Goal: Information Seeking & Learning: Understand process/instructions

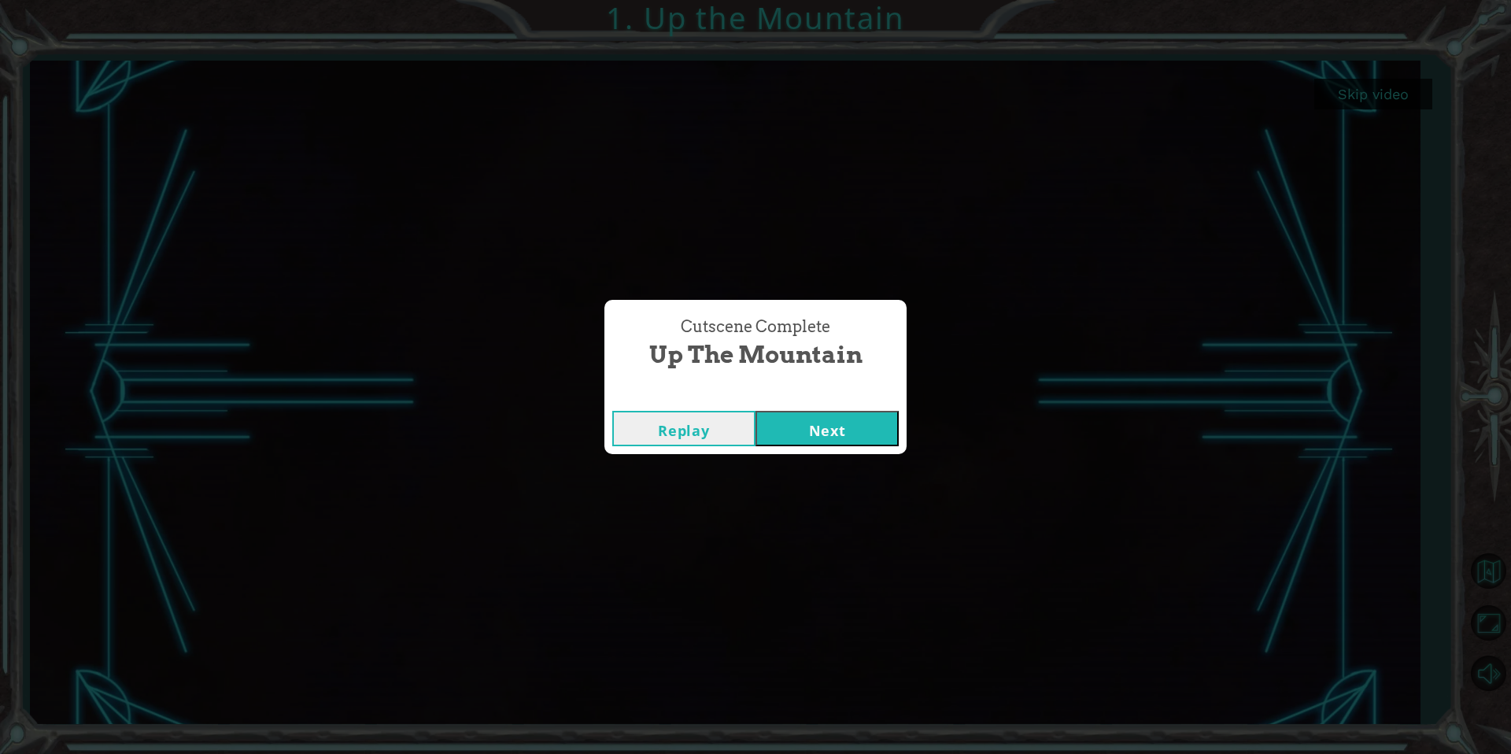
click at [792, 428] on button "Next" at bounding box center [827, 428] width 143 height 35
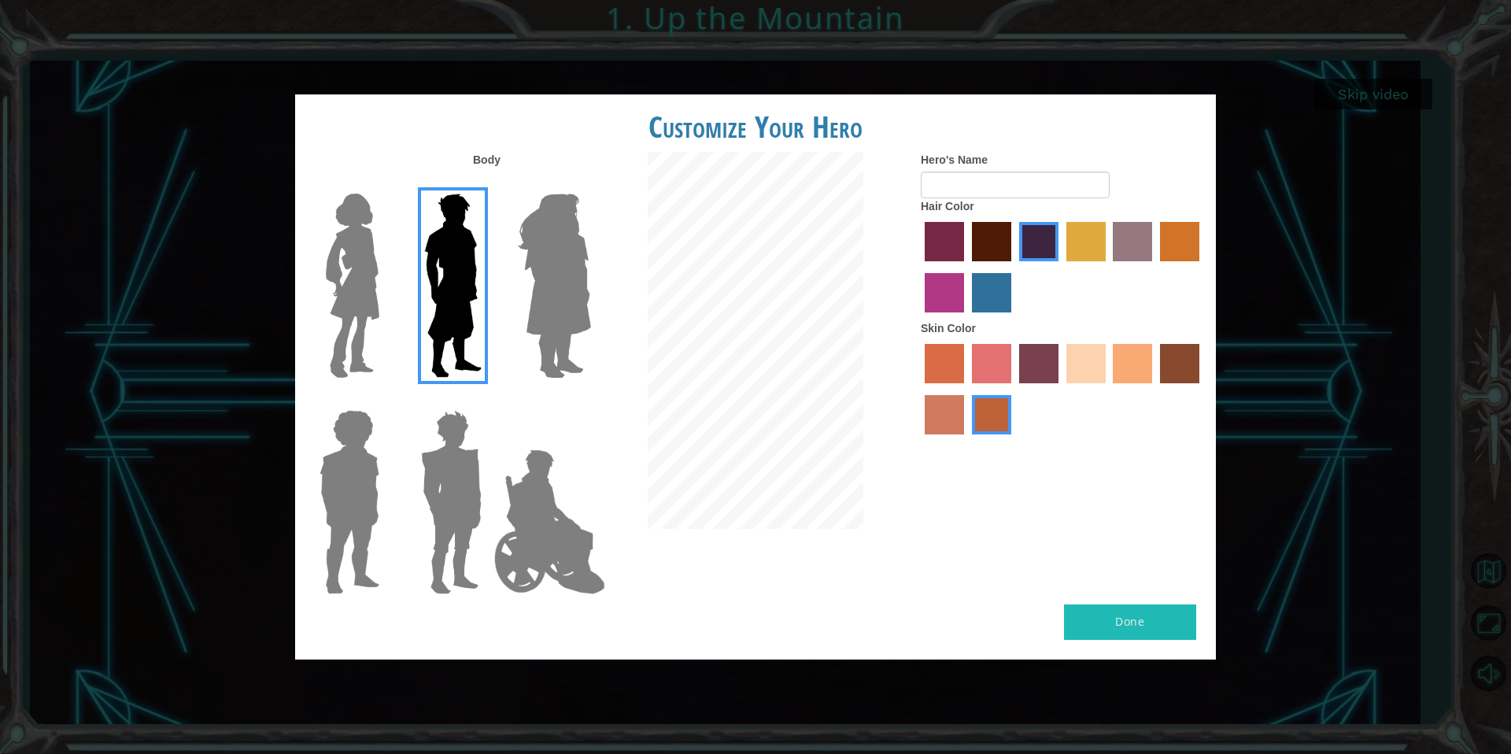
click at [1109, 618] on button "Done" at bounding box center [1130, 622] width 132 height 35
type input "Jan"
click at [1108, 613] on button "Done" at bounding box center [1130, 622] width 132 height 35
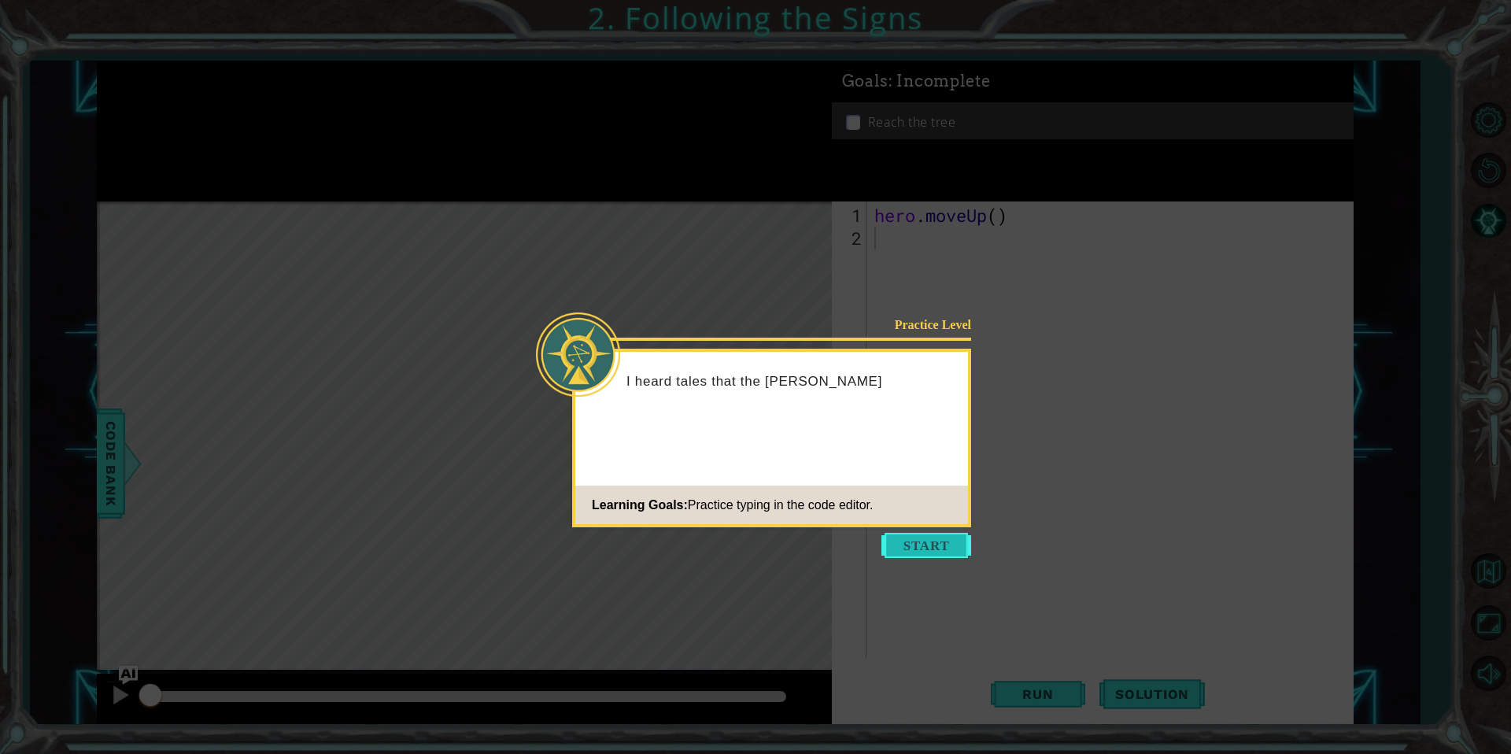
click at [929, 541] on button "Start" at bounding box center [927, 545] width 90 height 25
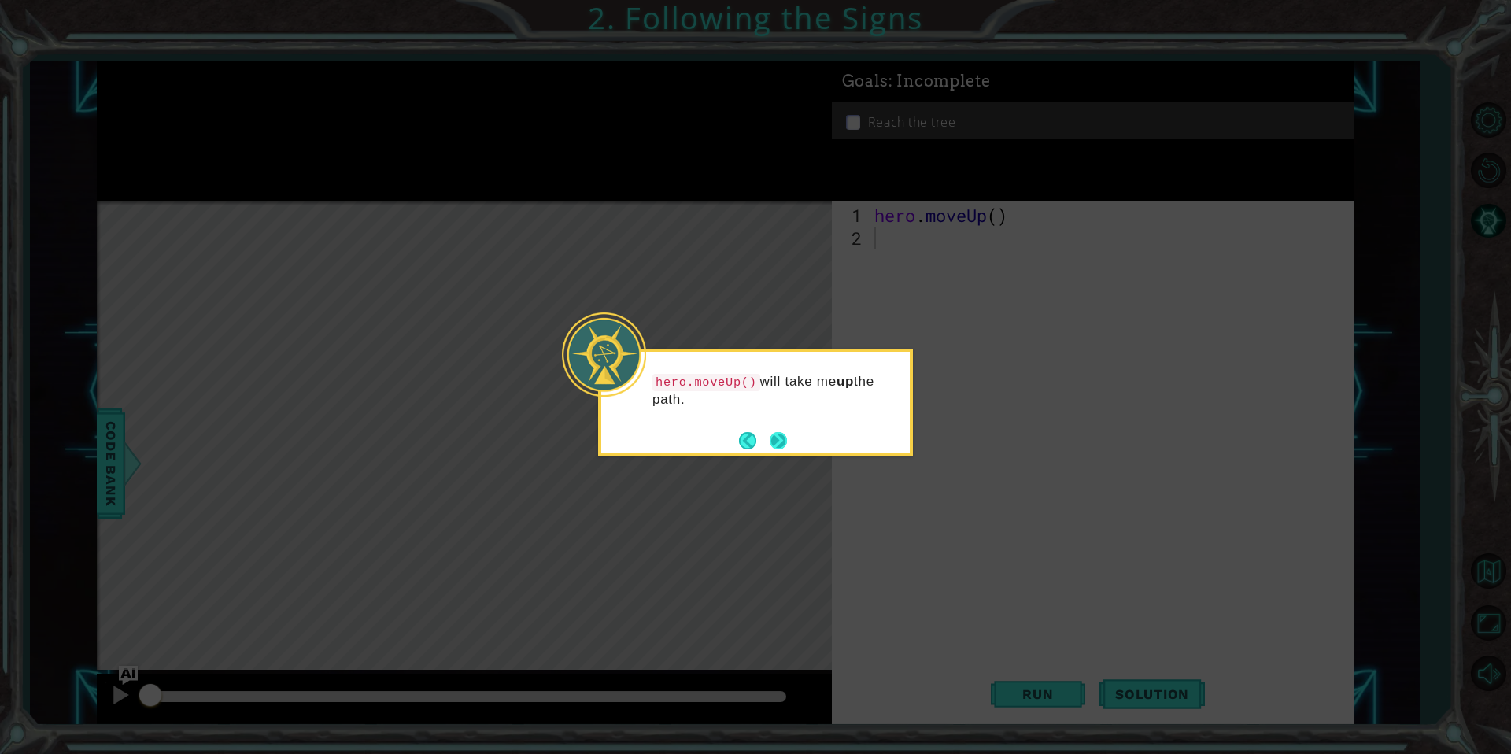
click at [783, 434] on button "Next" at bounding box center [778, 440] width 17 height 17
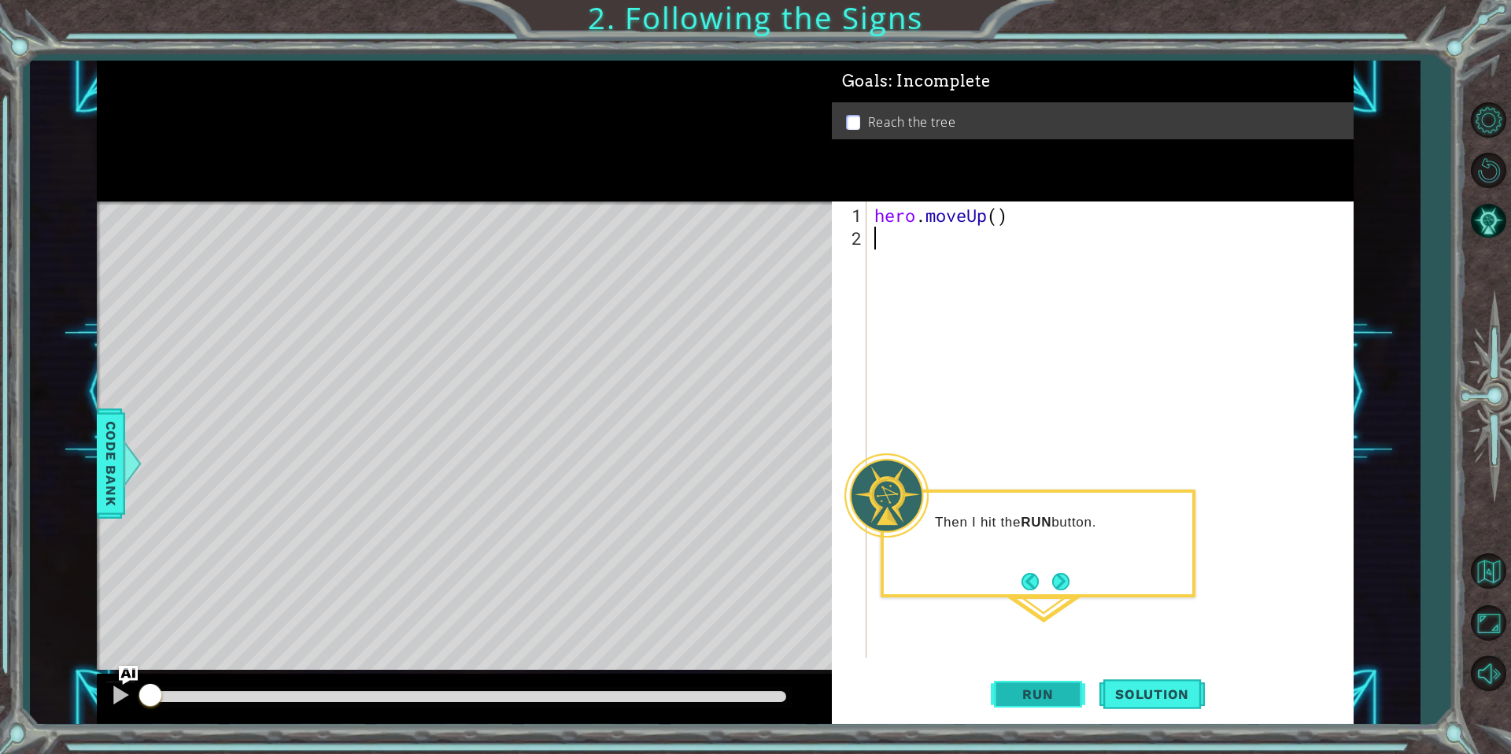
click at [1058, 701] on span "Run" at bounding box center [1038, 694] width 62 height 16
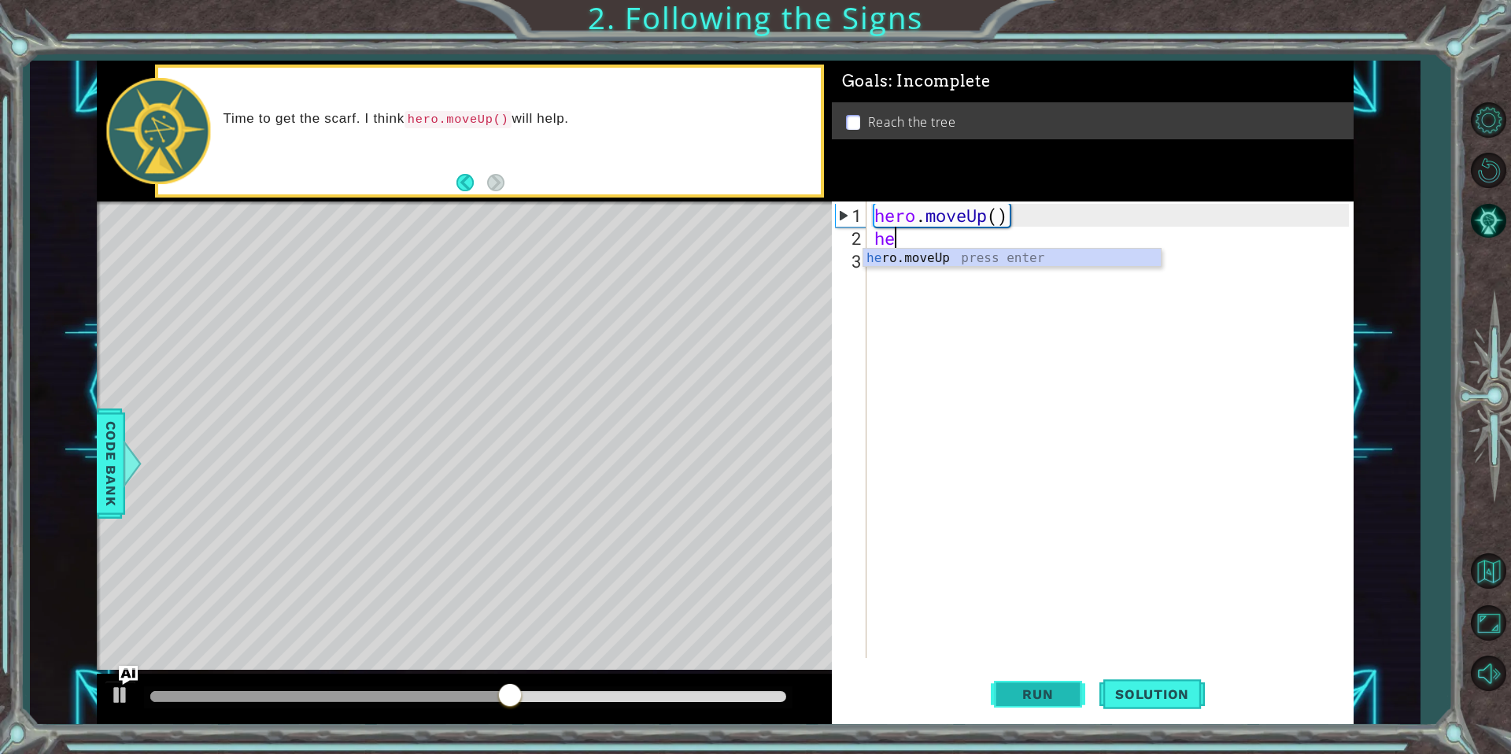
type textarea "her"
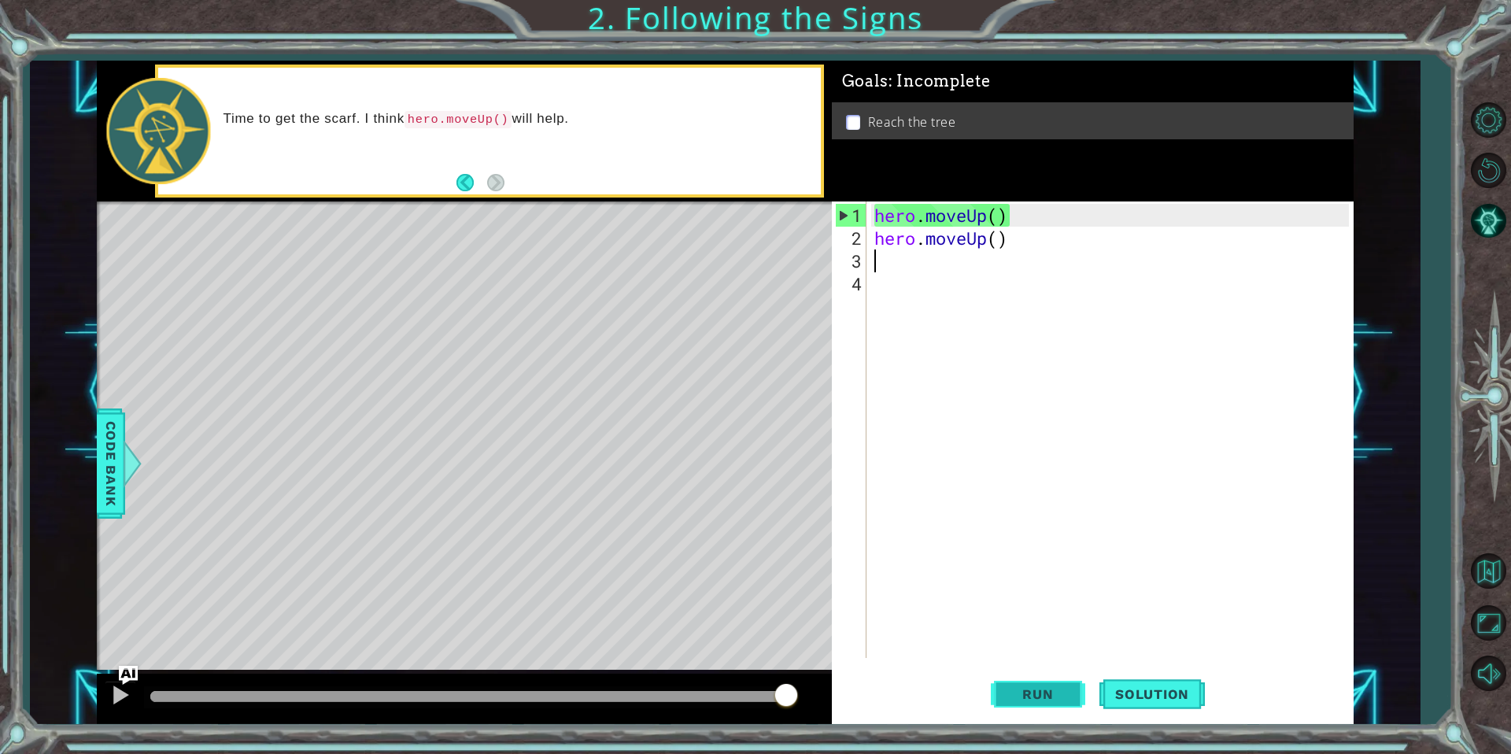
click at [1038, 697] on span "Run" at bounding box center [1038, 694] width 62 height 16
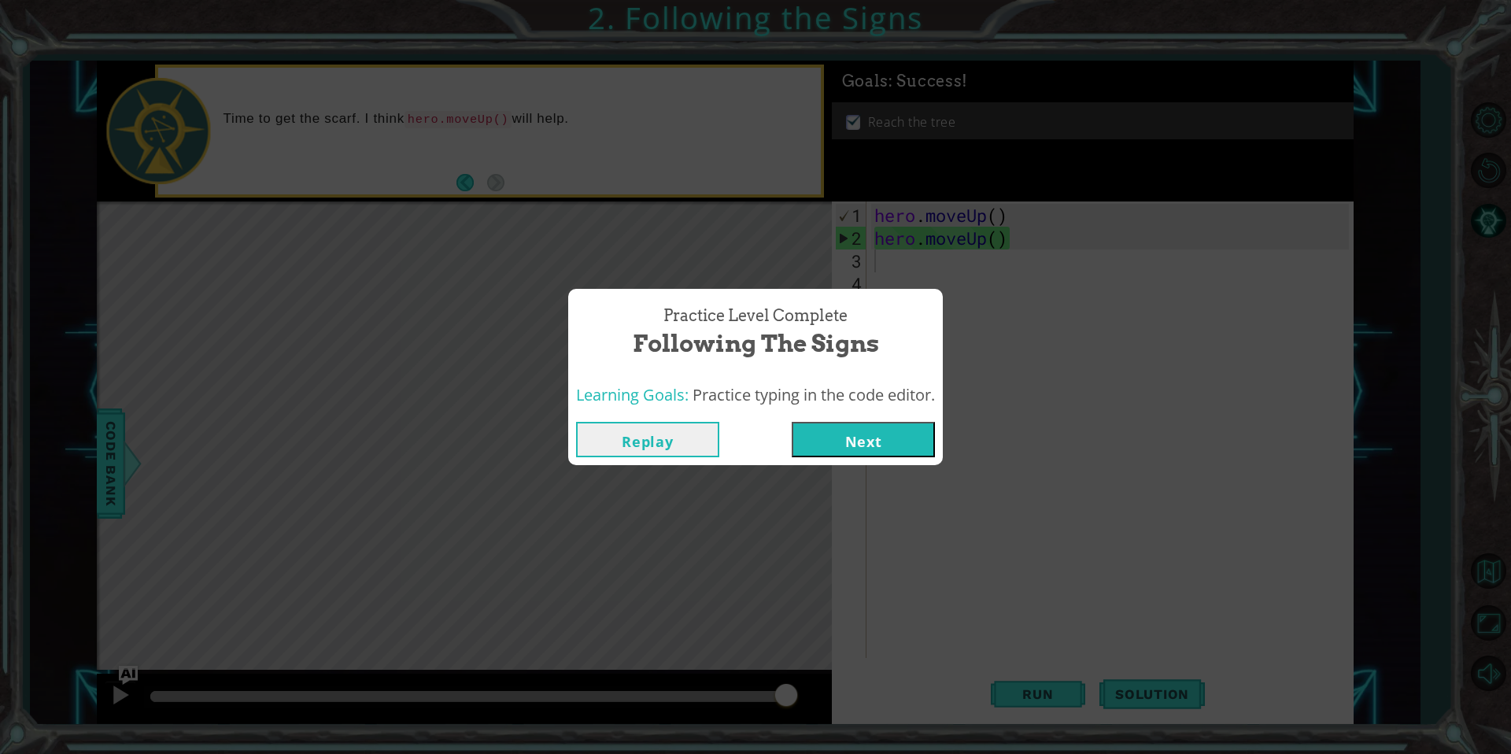
click at [871, 440] on button "Next" at bounding box center [863, 439] width 143 height 35
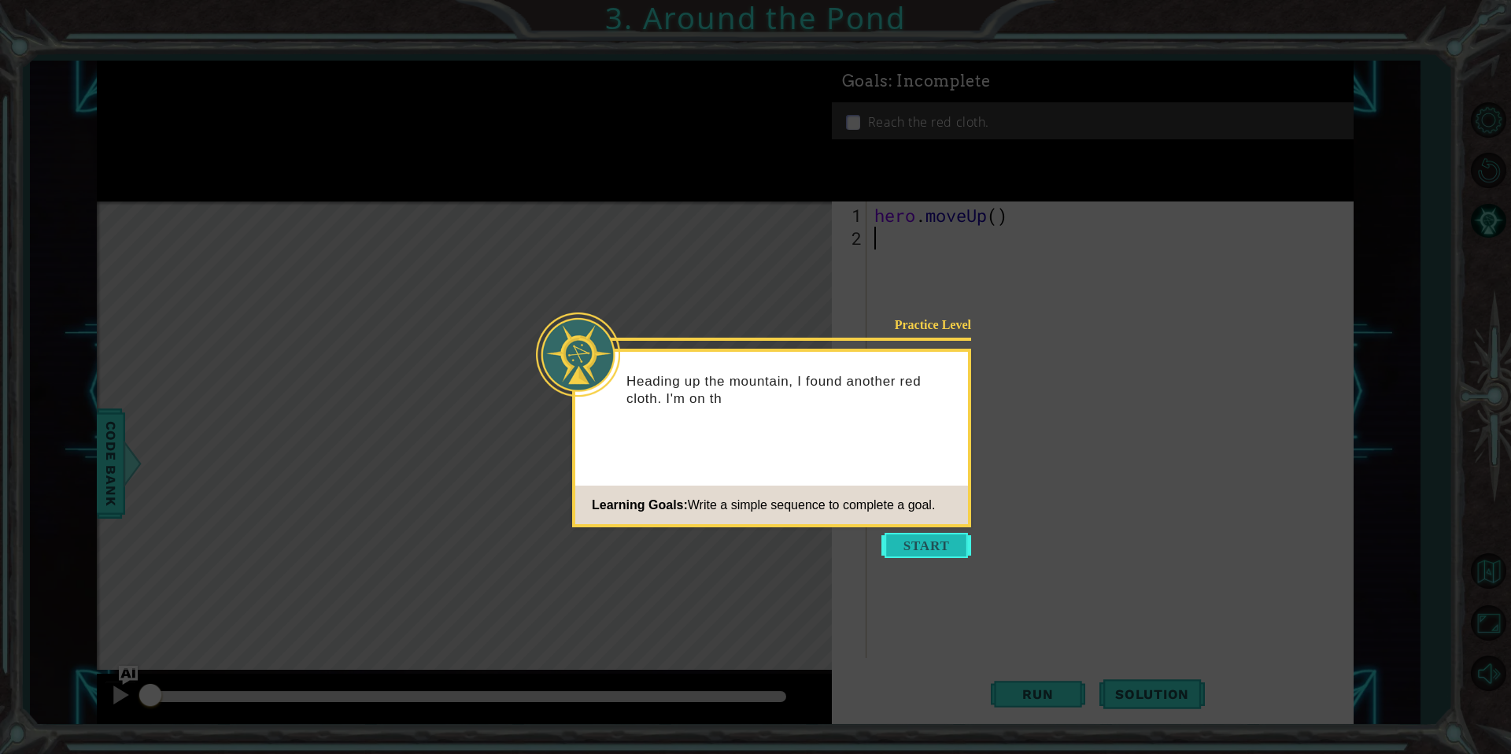
click at [914, 546] on button "Start" at bounding box center [927, 545] width 90 height 25
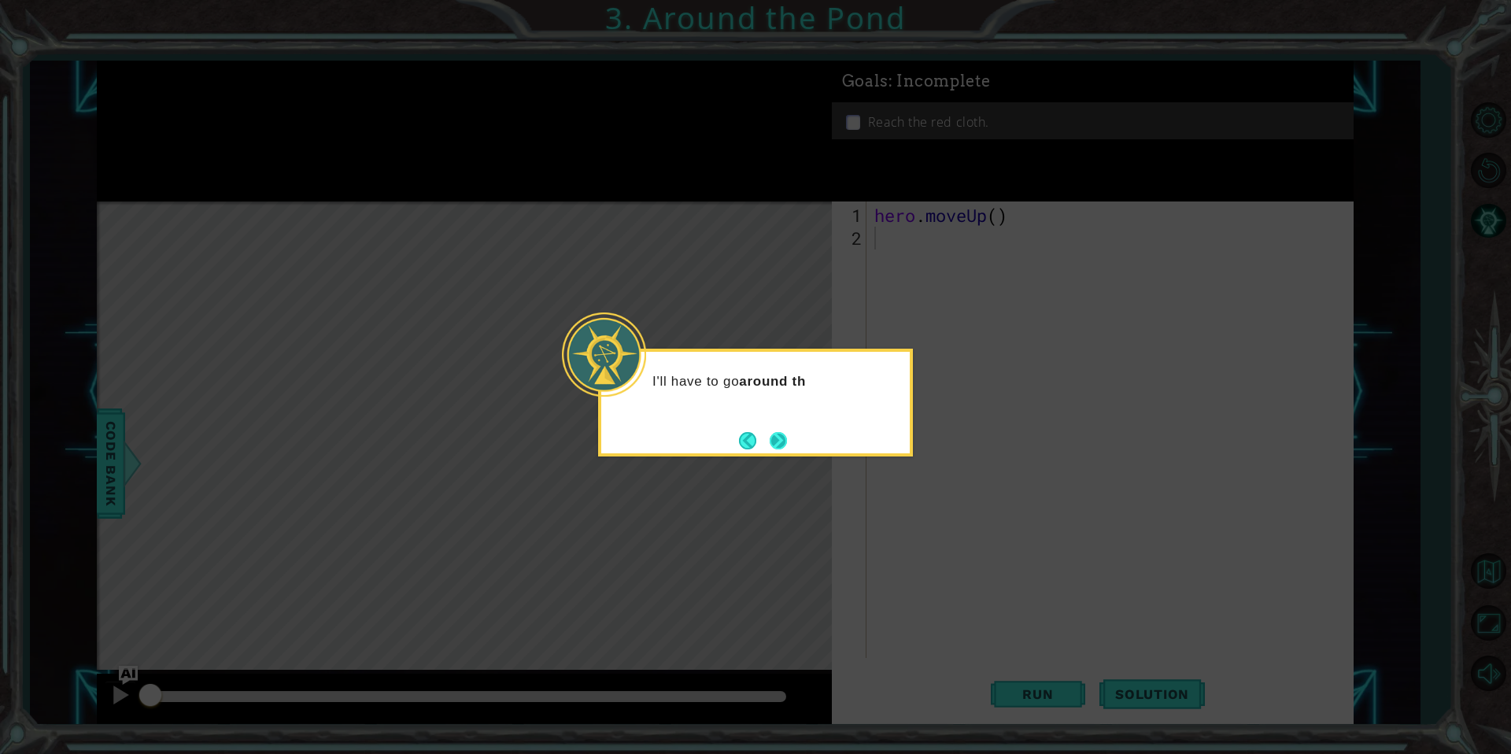
click at [776, 435] on button "Next" at bounding box center [778, 440] width 17 height 17
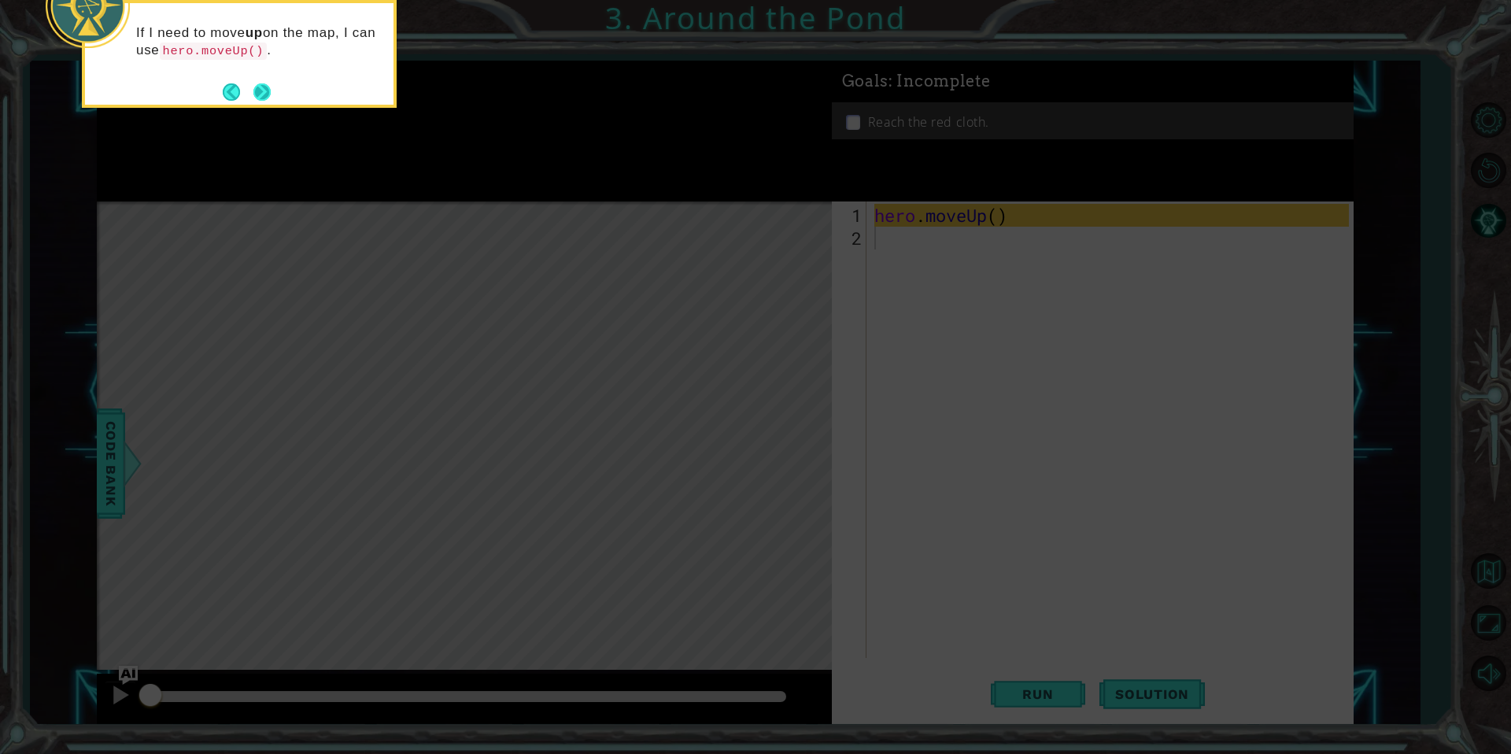
click at [253, 83] on button "Next" at bounding box center [262, 92] width 18 height 18
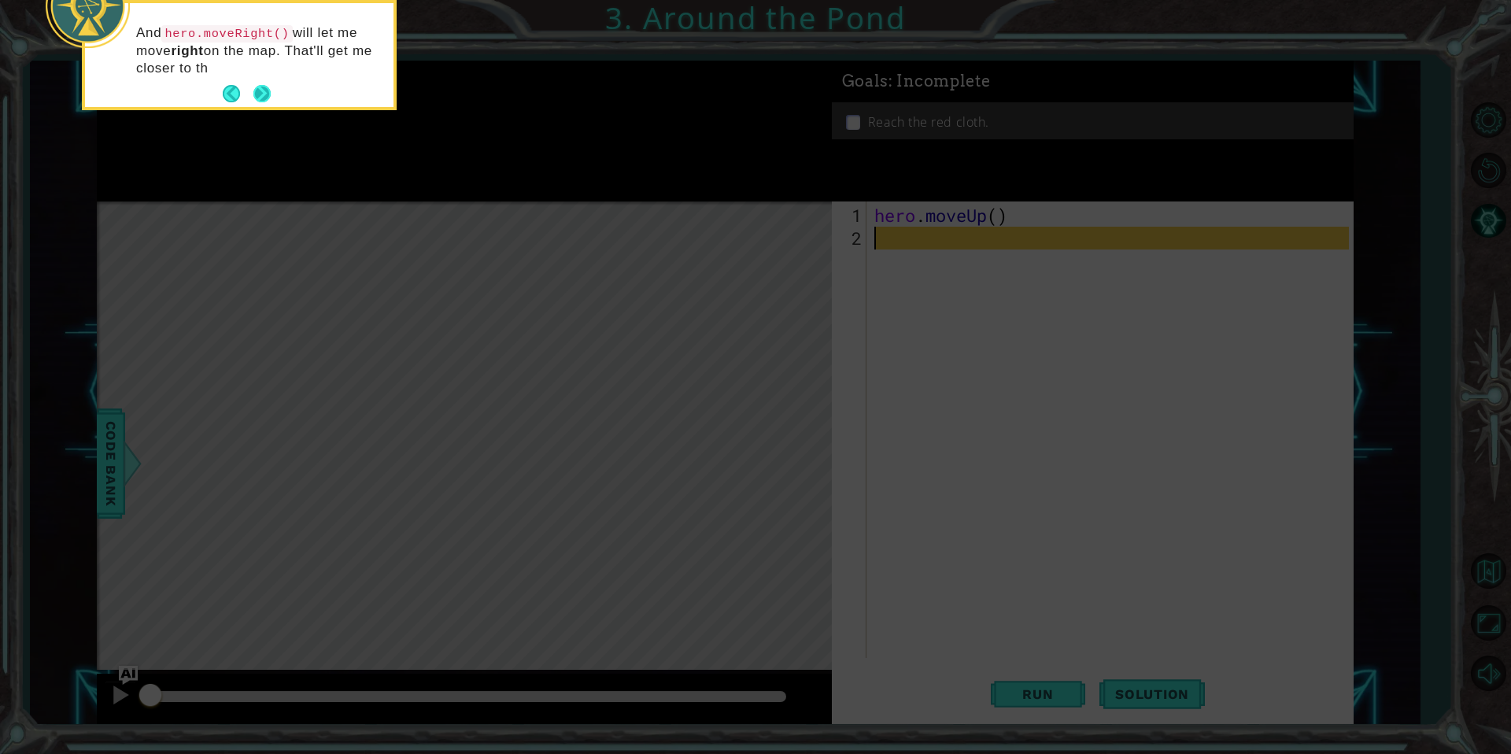
click at [261, 87] on button "Next" at bounding box center [262, 94] width 18 height 18
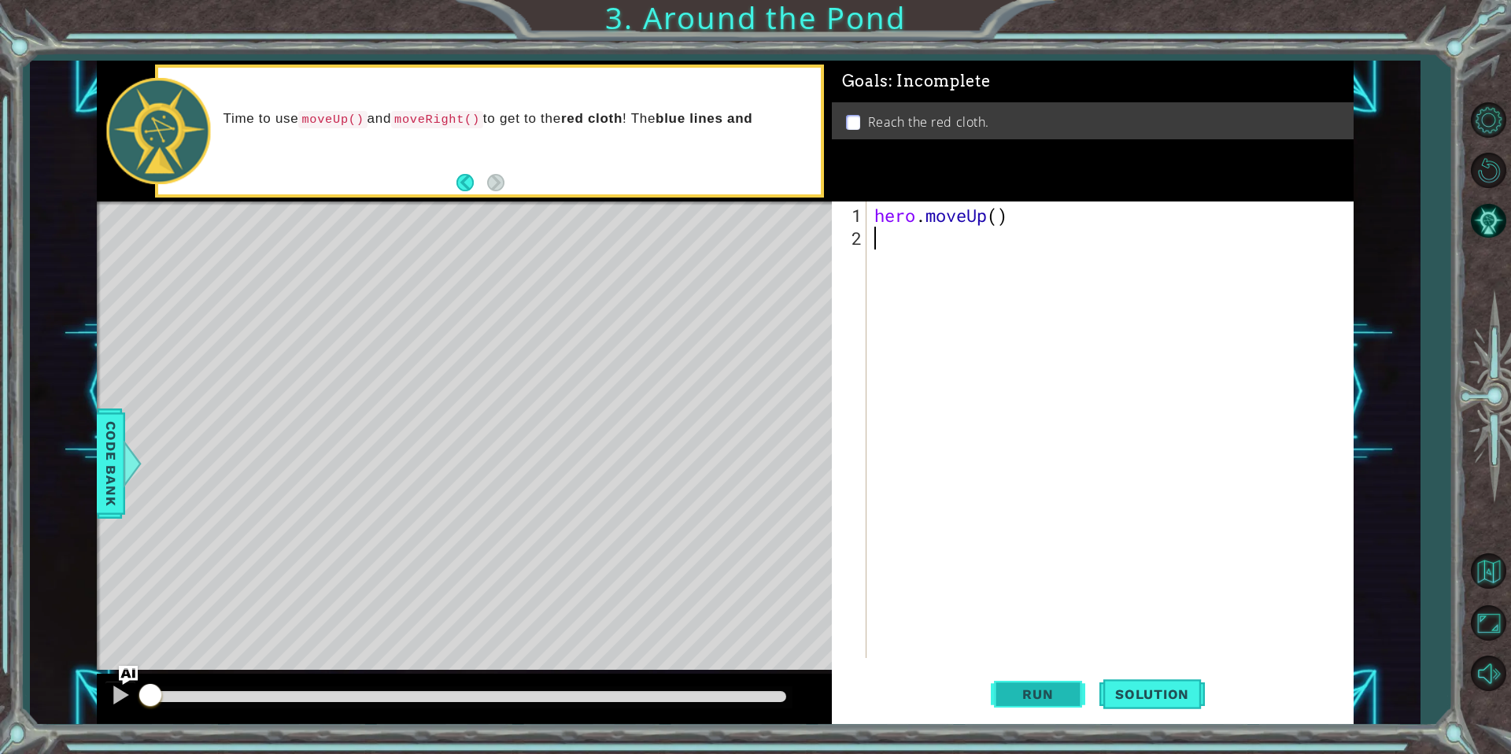
click at [1037, 695] on span "Run" at bounding box center [1038, 694] width 62 height 16
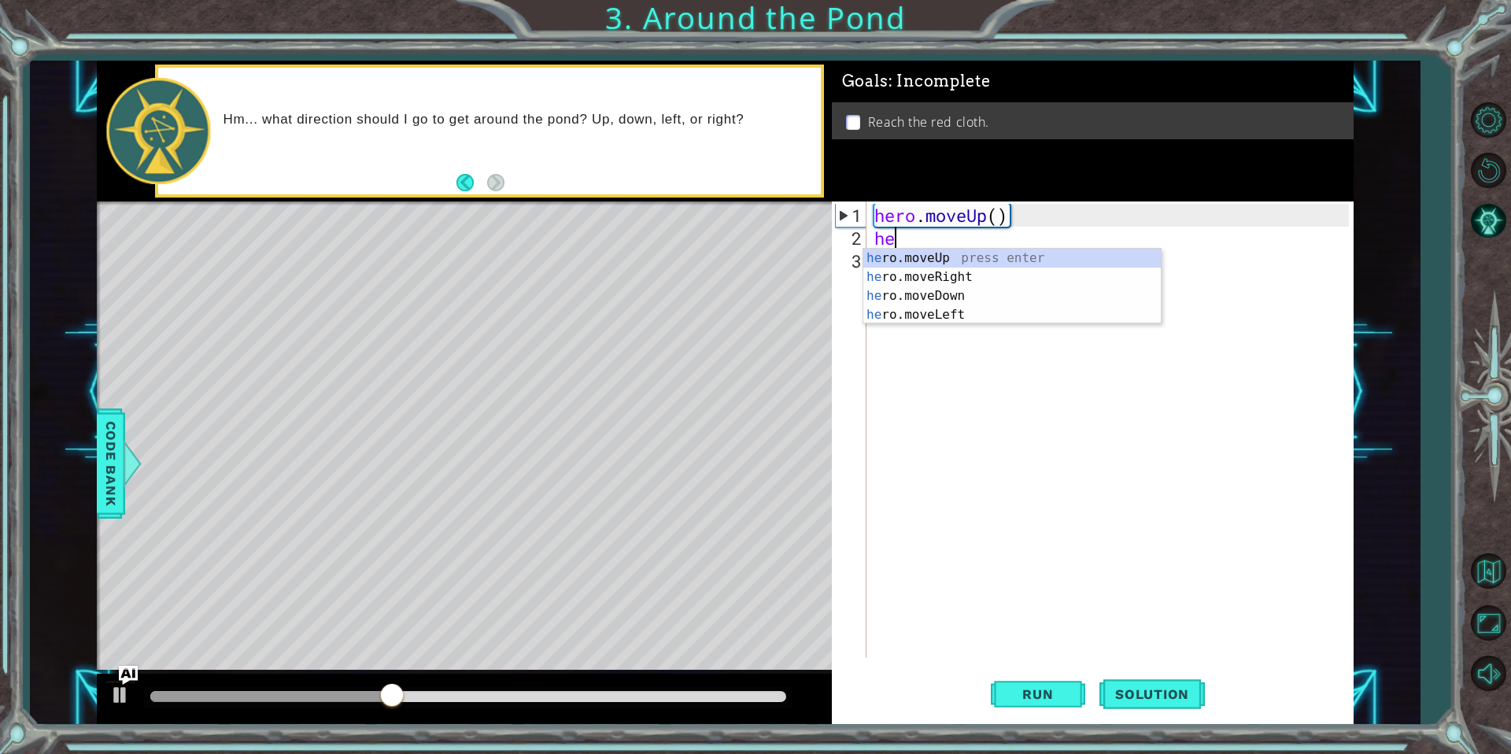
type textarea "her"
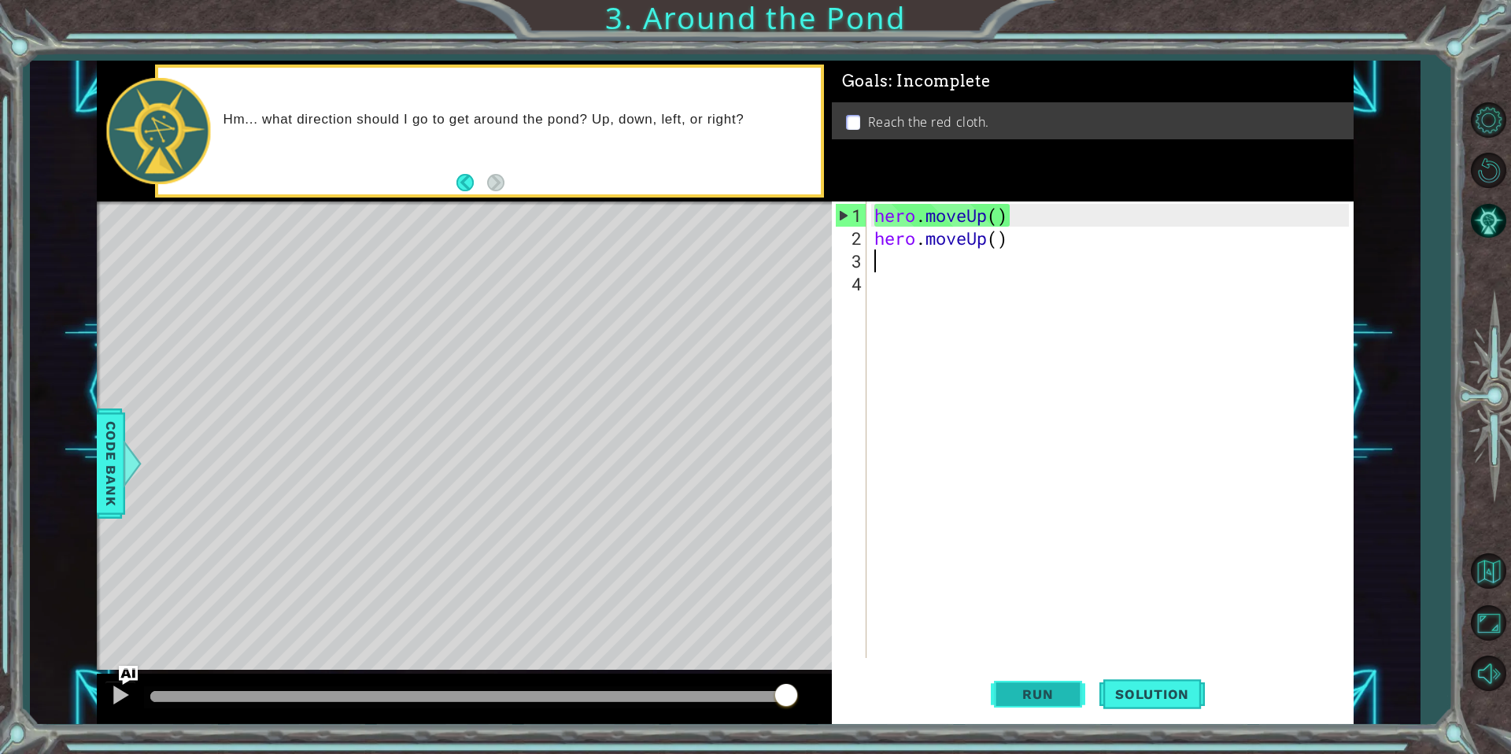
type textarea "mo"
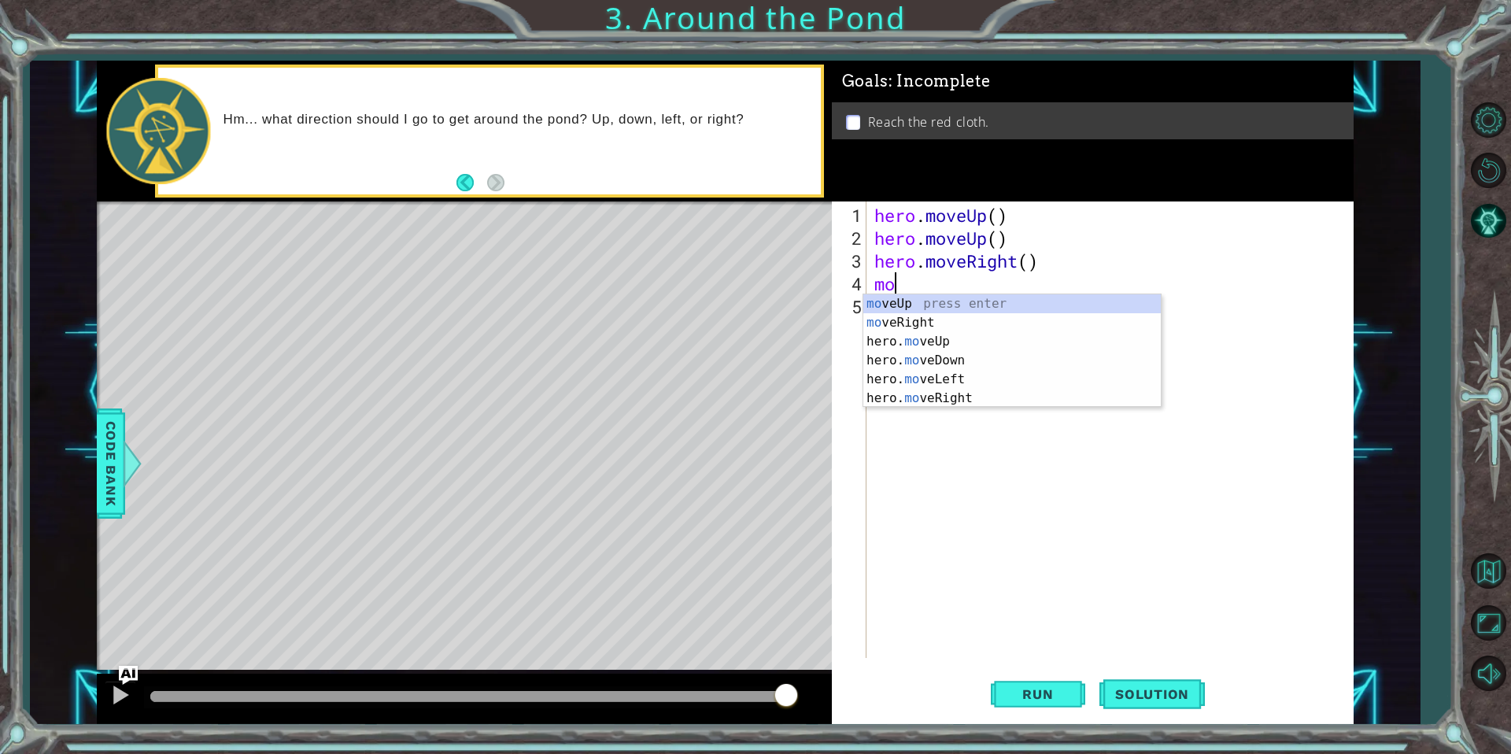
type textarea "m"
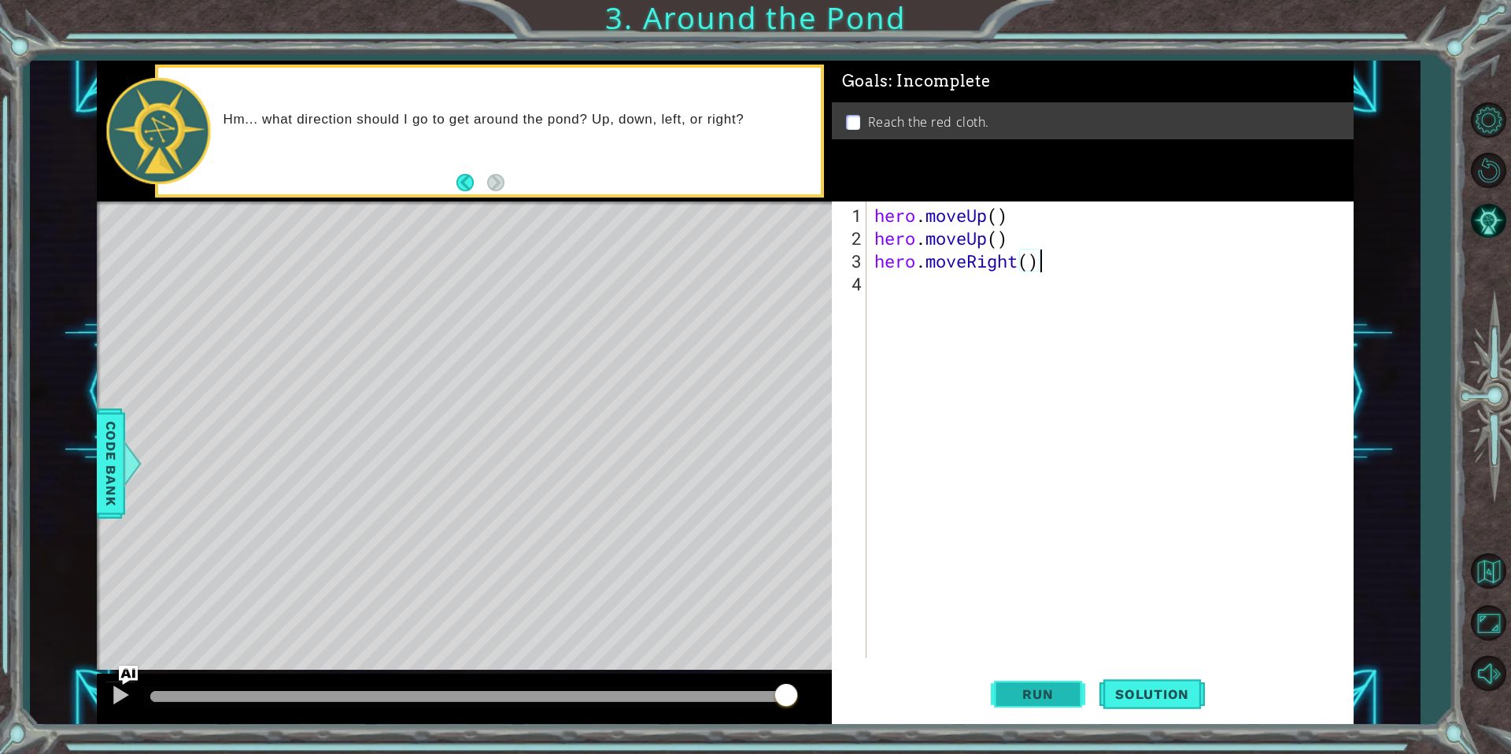
type textarea "hero.moveRight()"
click at [1049, 688] on span "Run" at bounding box center [1038, 694] width 62 height 16
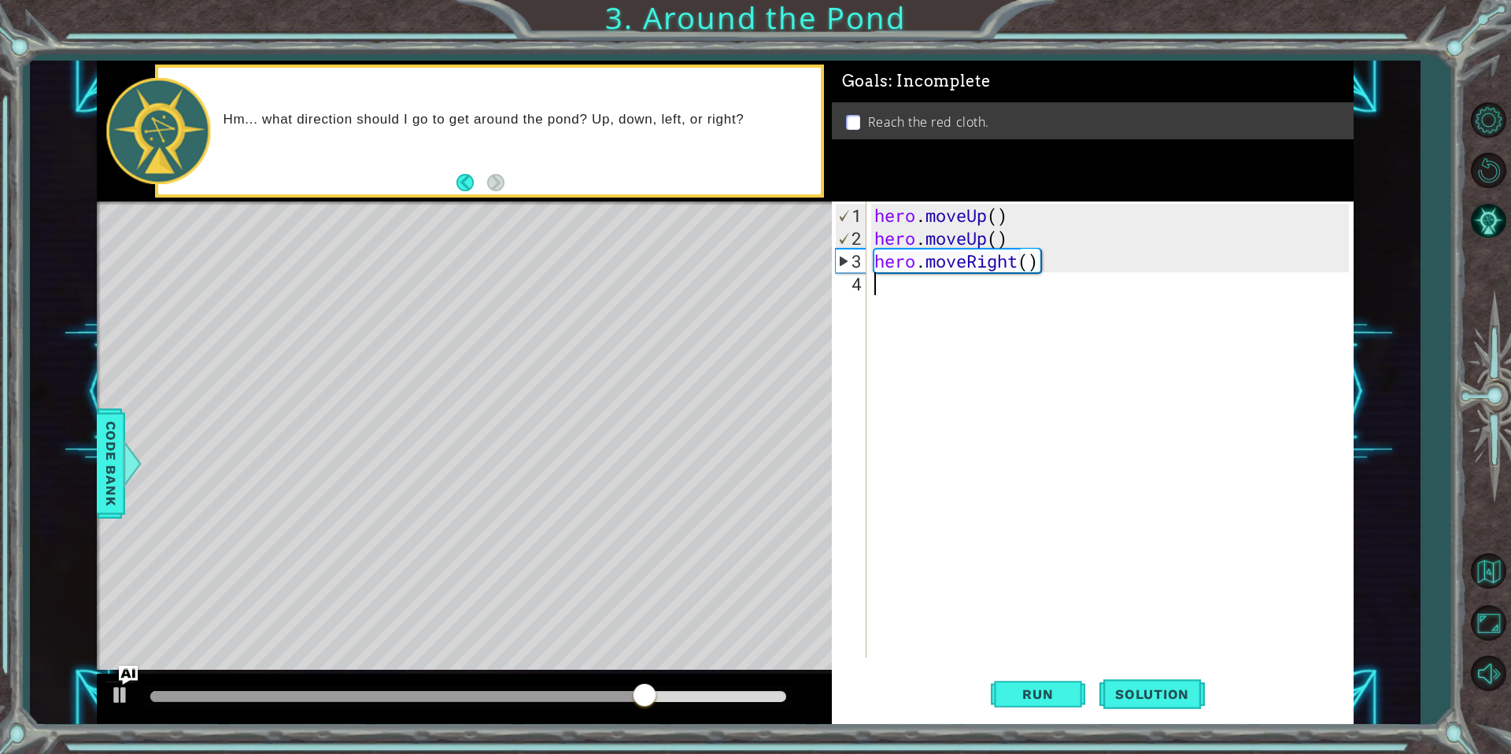
click at [971, 288] on div "hero . moveUp ( ) hero . moveUp ( ) hero . moveRight ( )" at bounding box center [1114, 455] width 486 height 502
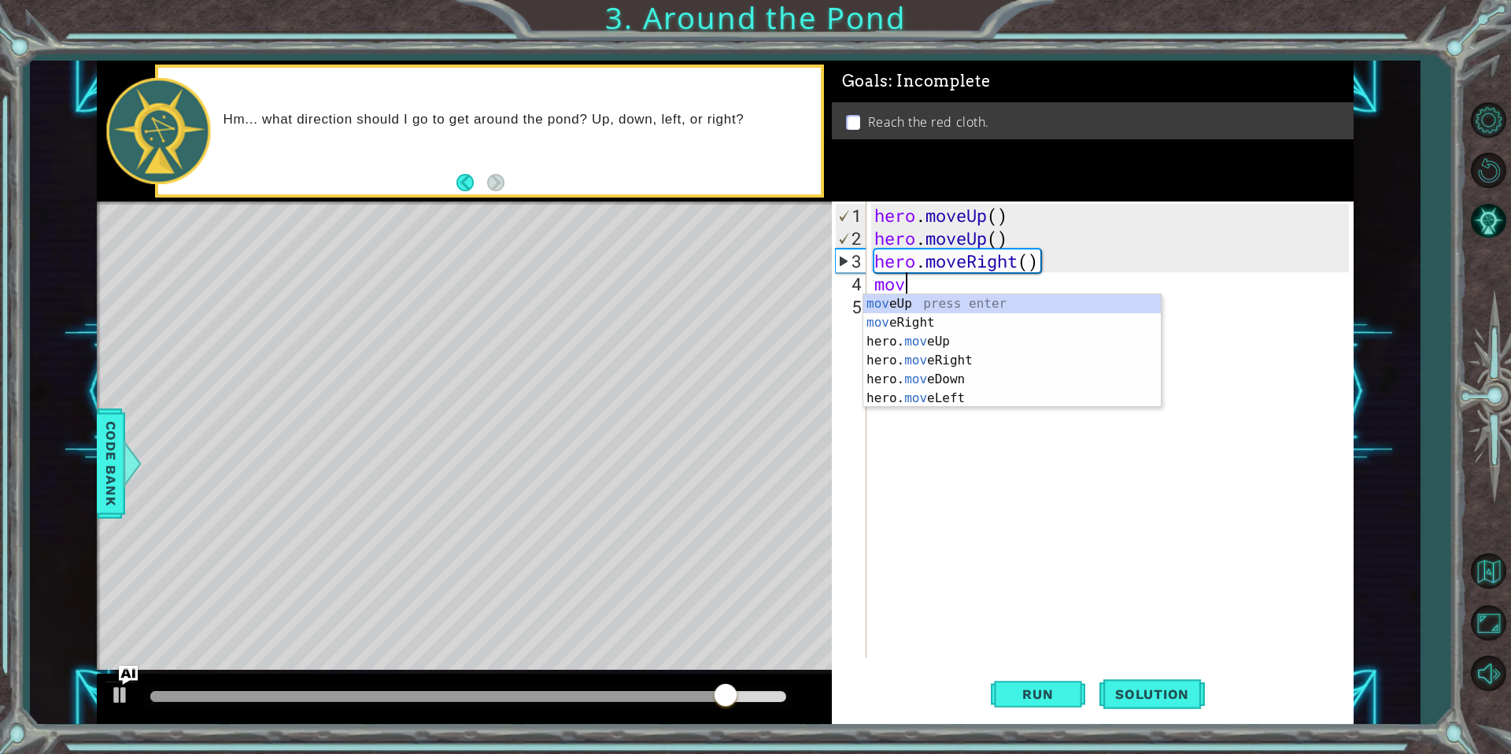
scroll to position [0, 1]
click at [922, 399] on div "move Up press enter move Right press enter hero. move Up press enter hero. move…" at bounding box center [1013, 369] width 298 height 151
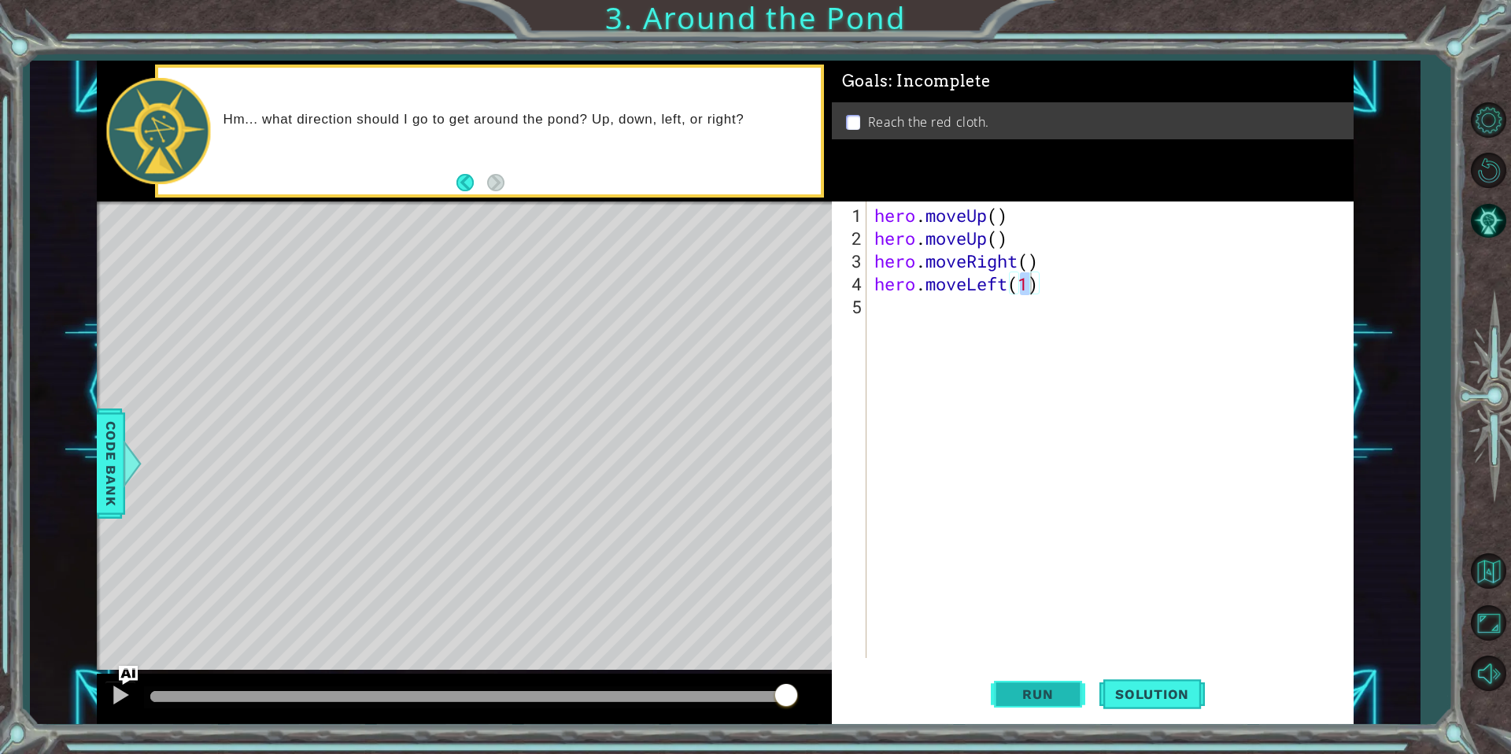
click at [1029, 693] on span "Run" at bounding box center [1038, 694] width 62 height 16
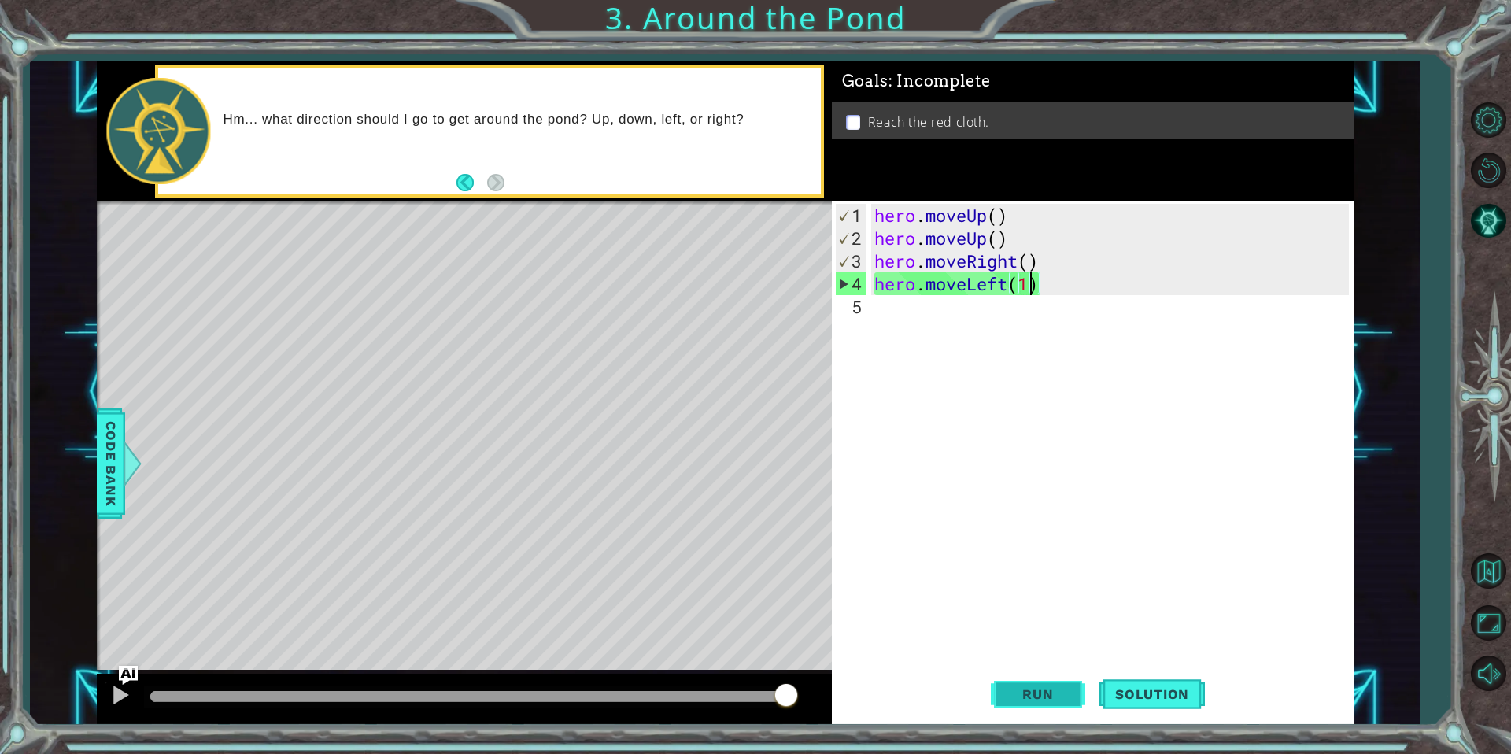
type textarea "hero.moveLeft()"
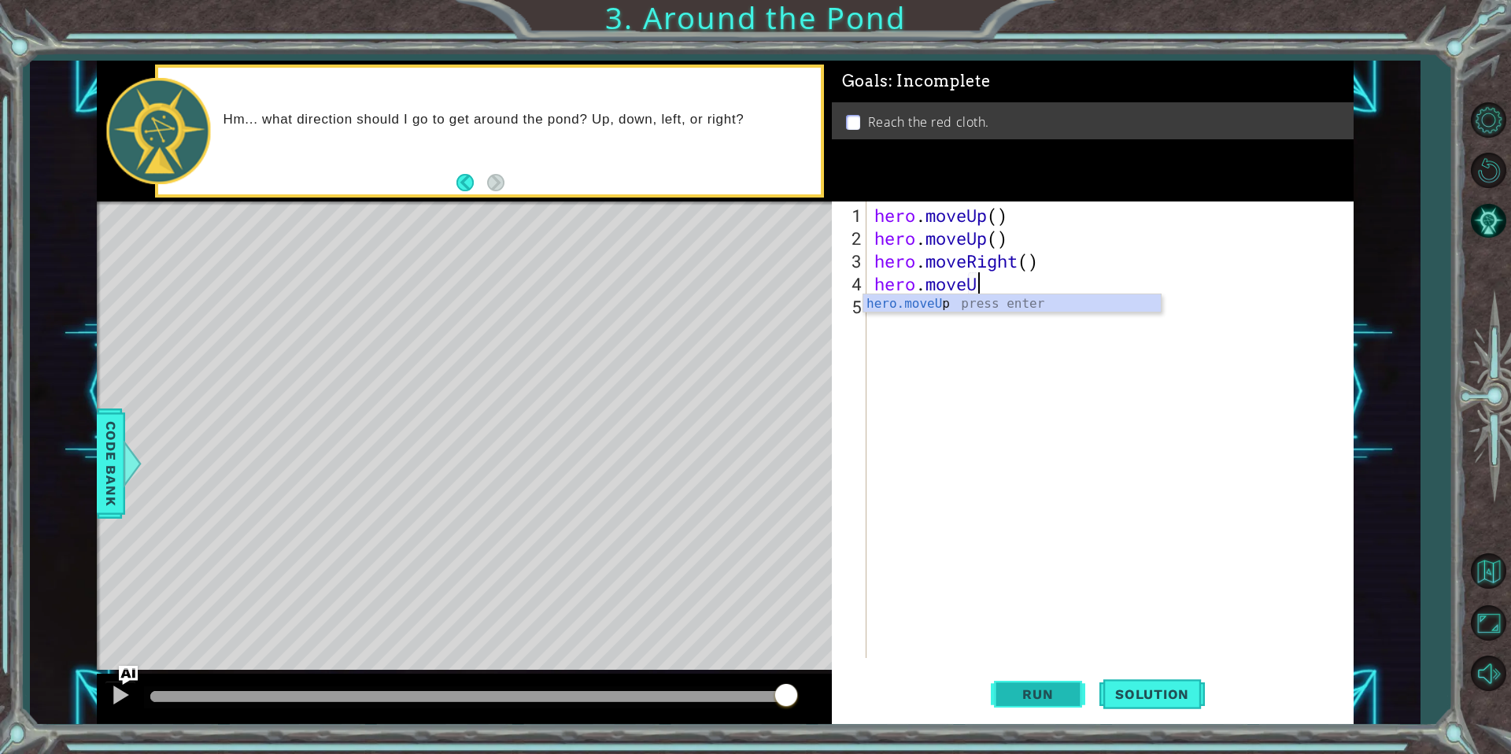
scroll to position [0, 4]
type textarea "hero.moveUp"
click at [1039, 686] on button "Run" at bounding box center [1038, 694] width 94 height 52
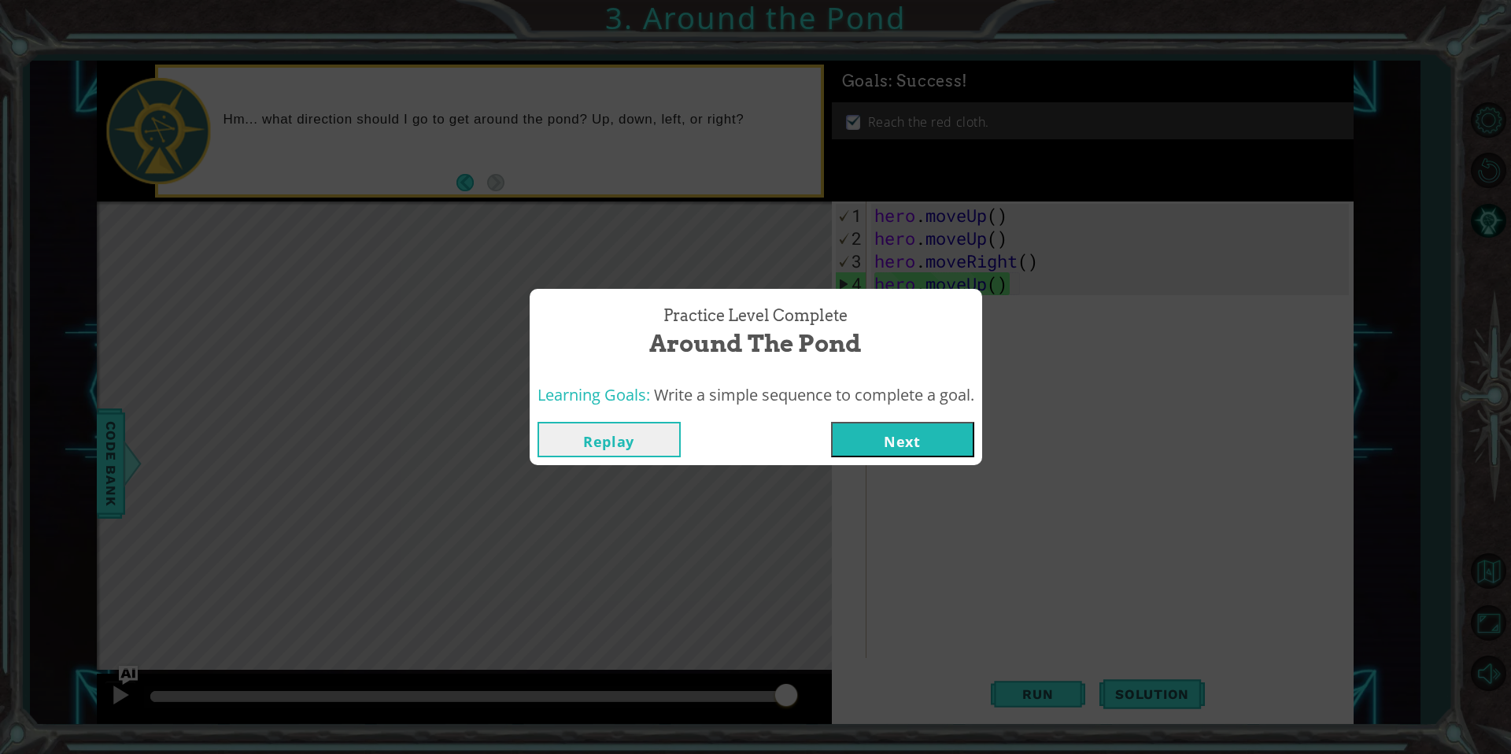
click at [920, 438] on button "Next" at bounding box center [902, 439] width 143 height 35
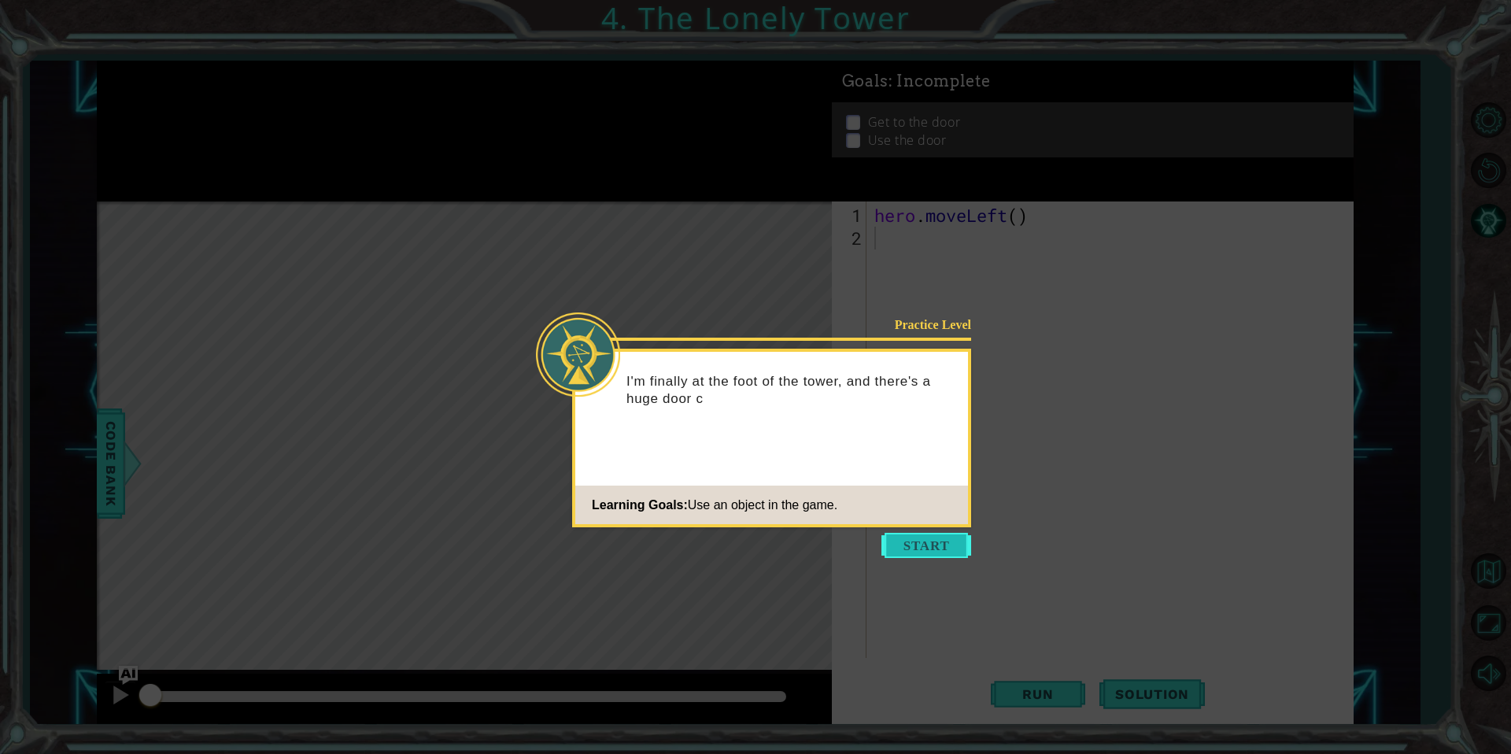
click at [946, 544] on button "Start" at bounding box center [927, 545] width 90 height 25
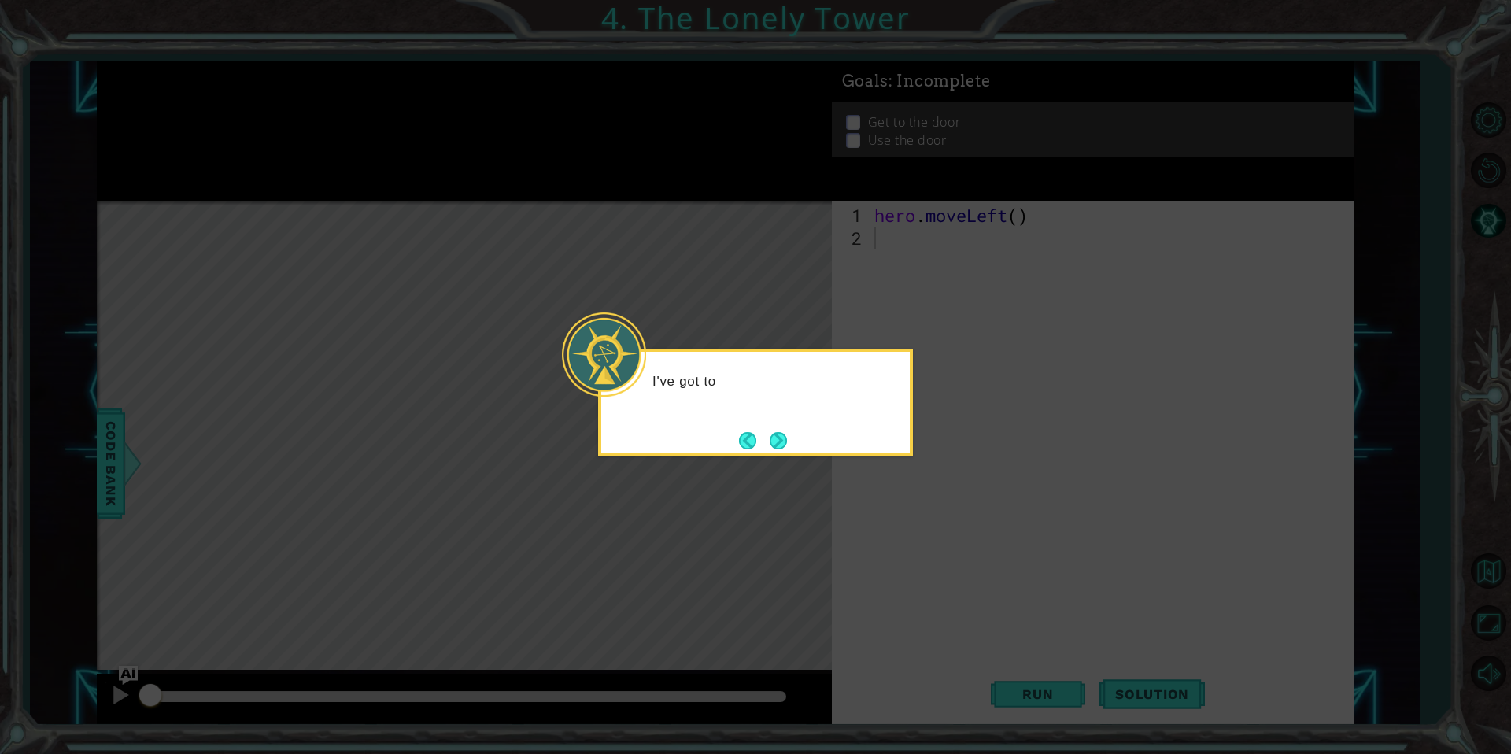
click at [990, 472] on icon at bounding box center [755, 377] width 1511 height 754
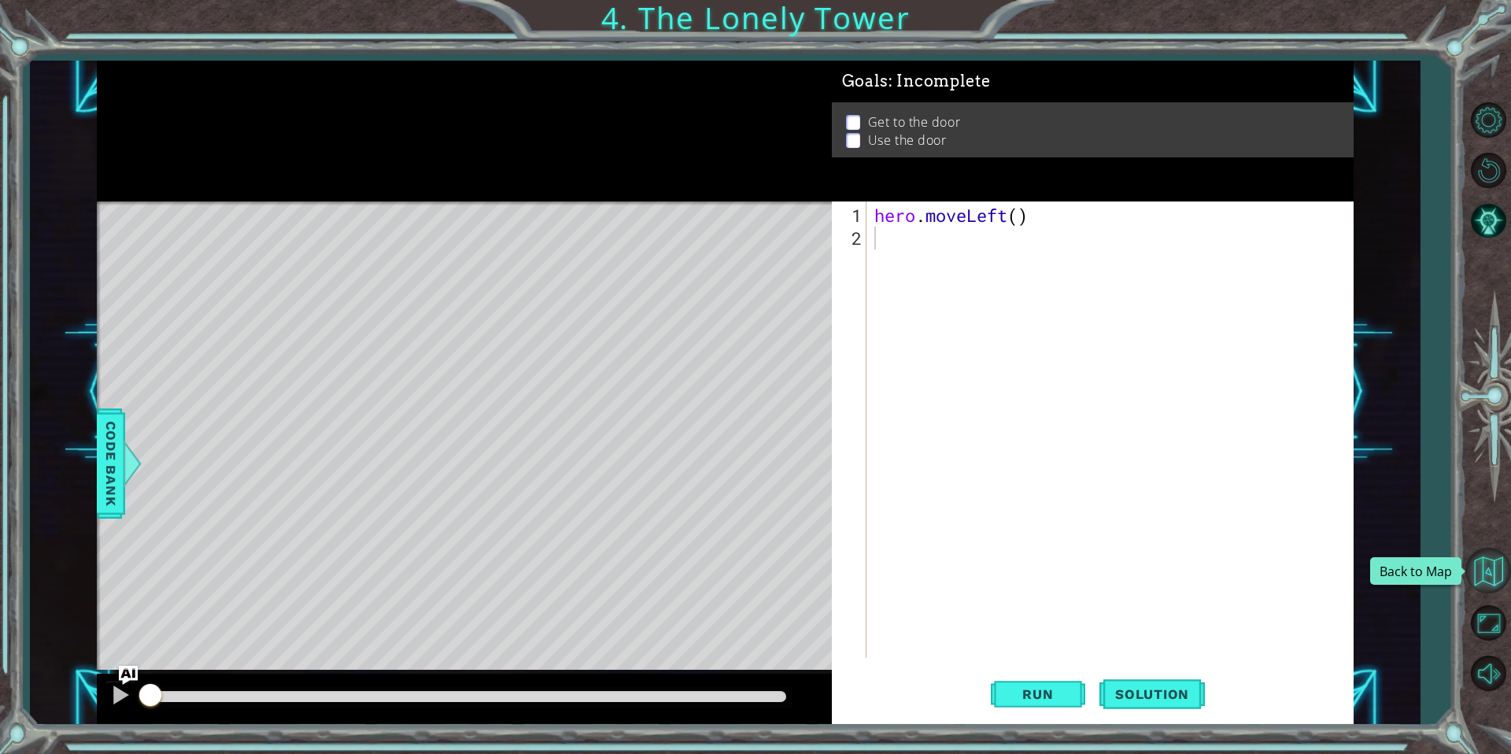
click at [1484, 564] on button "Back to Map" at bounding box center [1489, 571] width 46 height 46
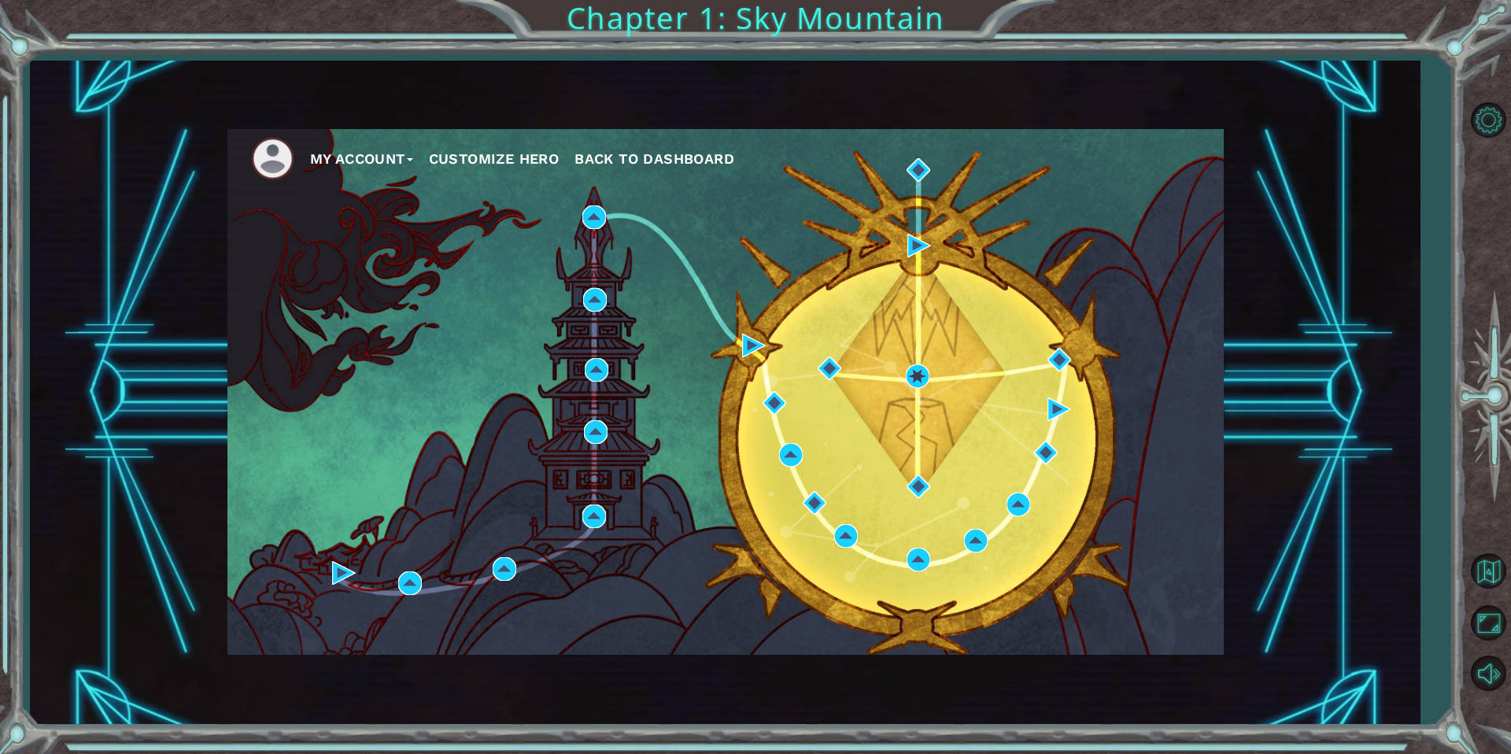
click at [637, 150] on span "Back to Dashboard" at bounding box center [655, 158] width 160 height 17
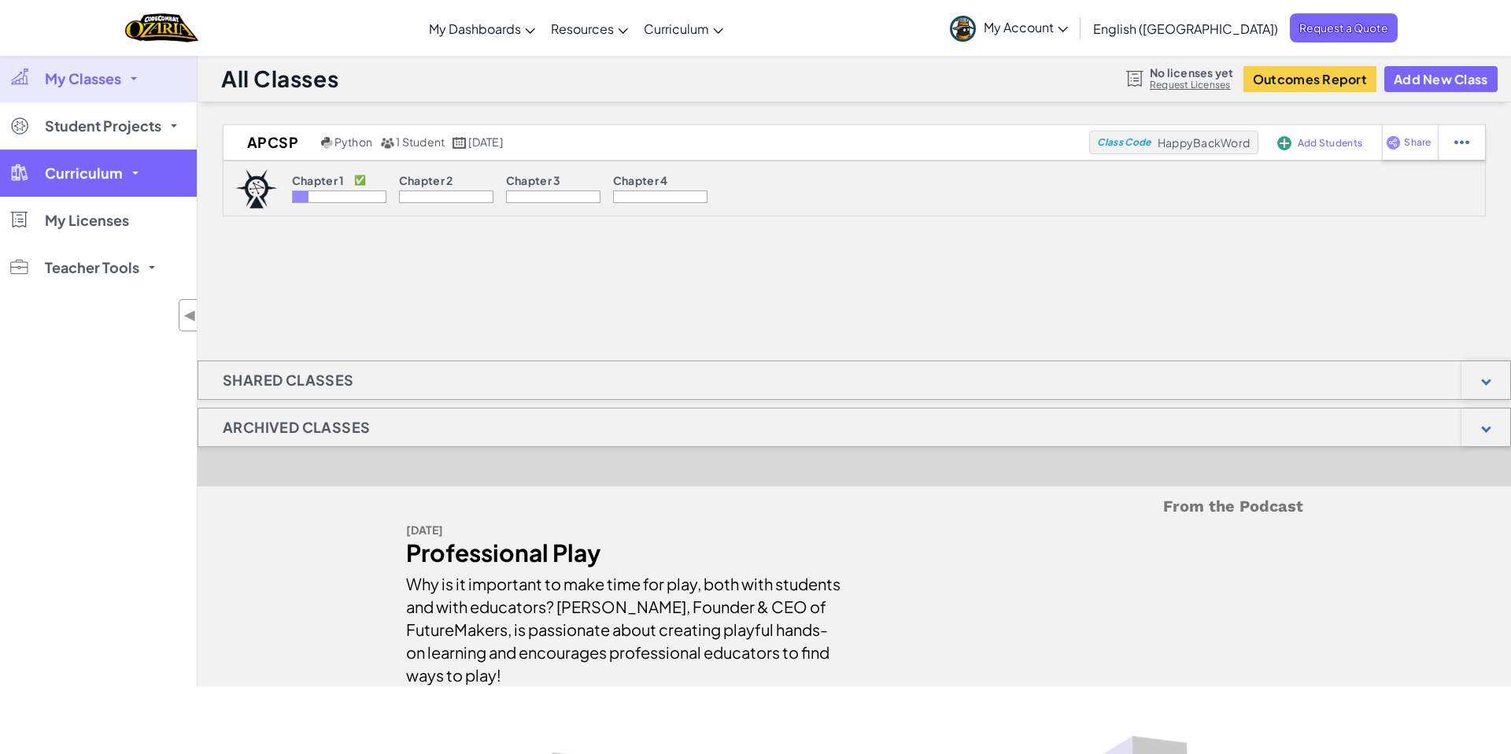
click at [128, 176] on link "Curriculum" at bounding box center [98, 173] width 197 height 47
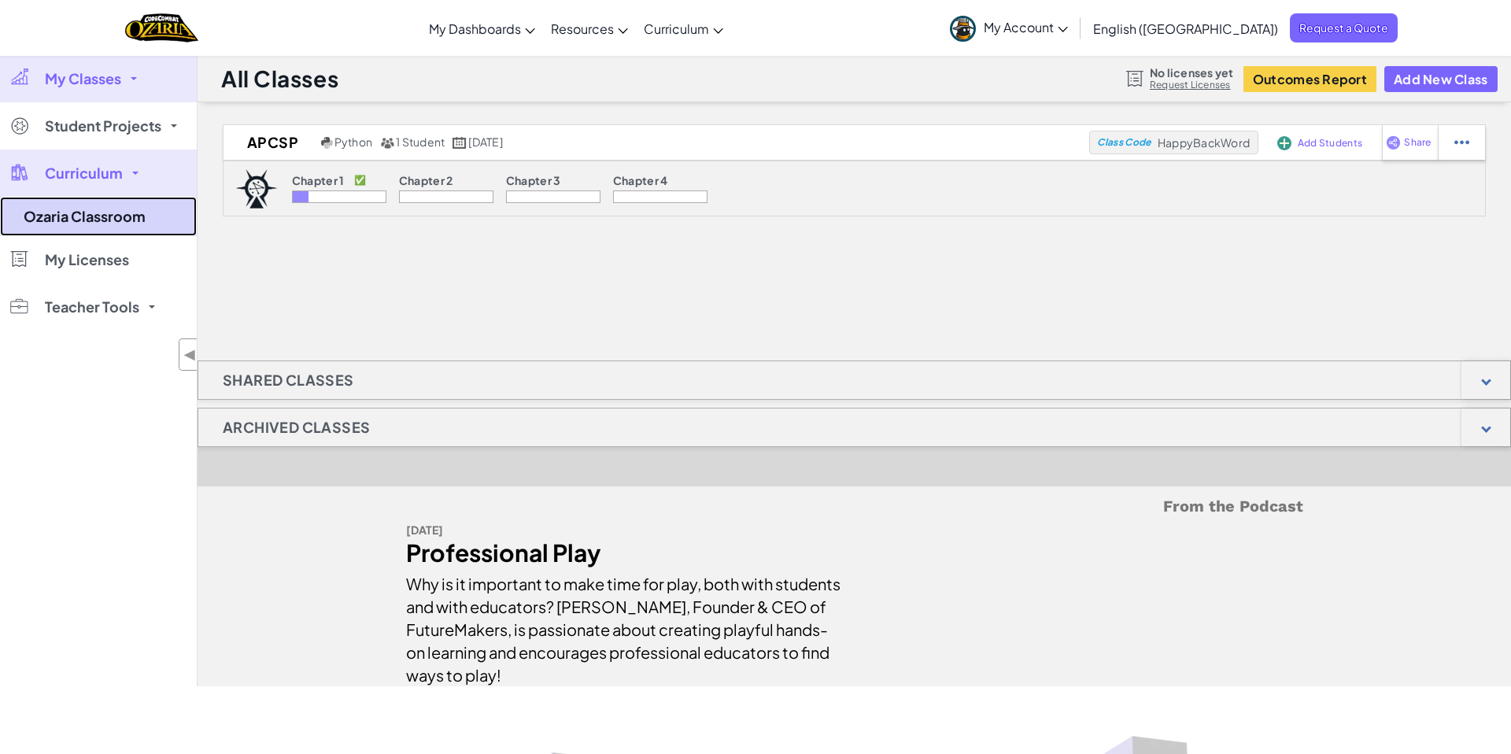
click at [125, 210] on link "Ozaria Classroom" at bounding box center [98, 216] width 197 height 39
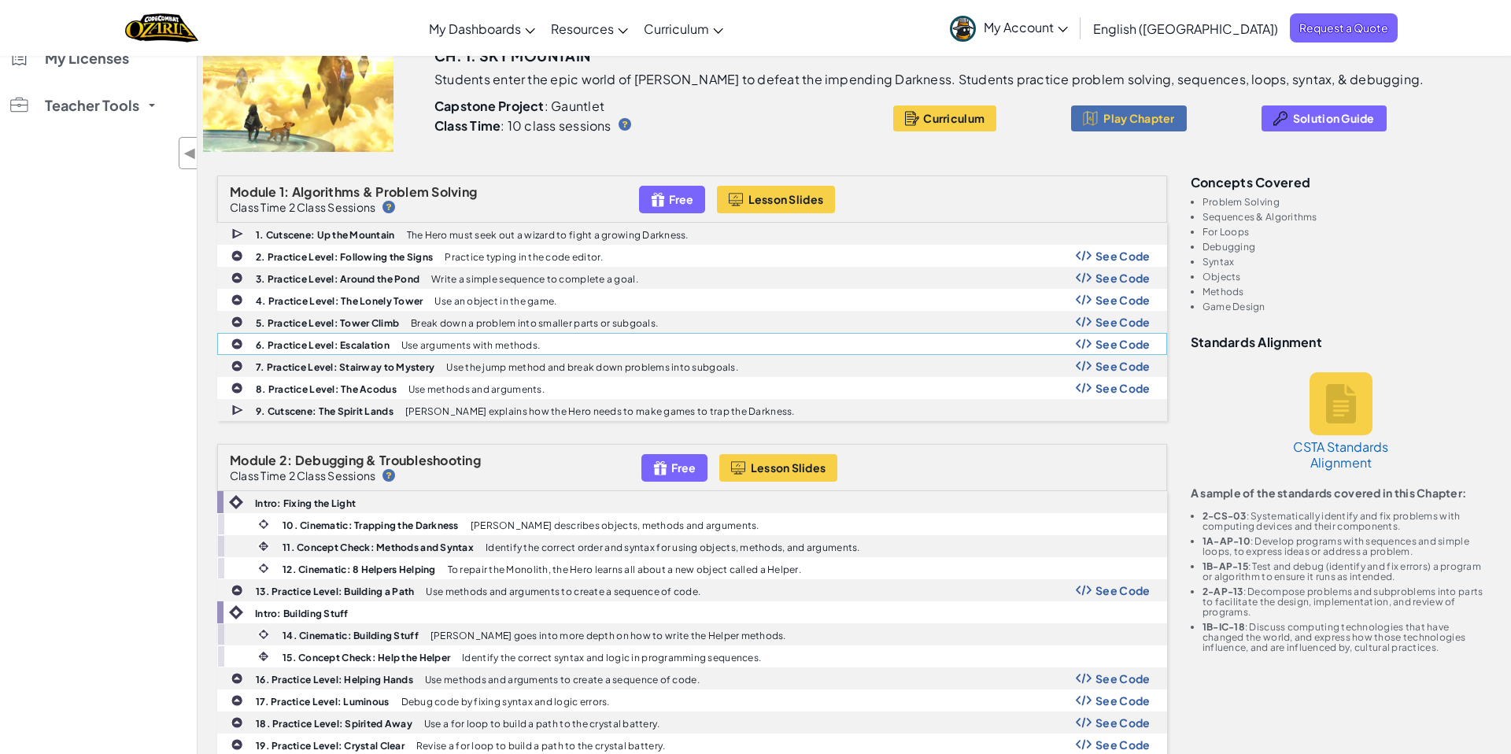
scroll to position [172, 0]
